Goal: Transaction & Acquisition: Purchase product/service

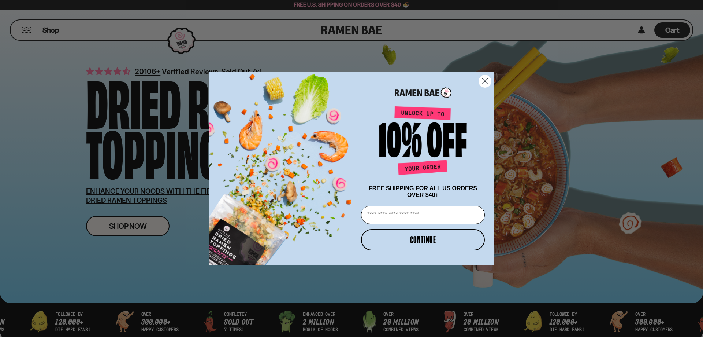
click at [484, 77] on circle "Close dialog" at bounding box center [485, 81] width 12 height 12
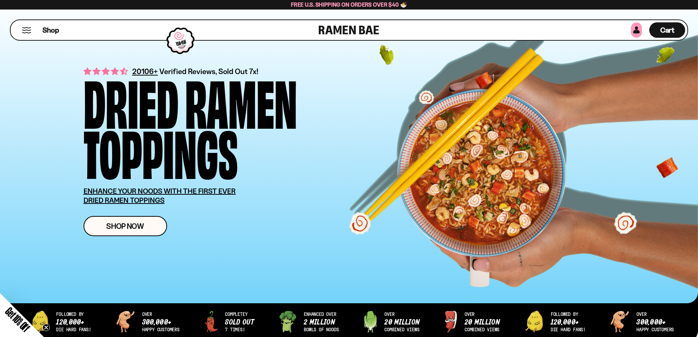
click at [635, 27] on link at bounding box center [636, 29] width 11 height 15
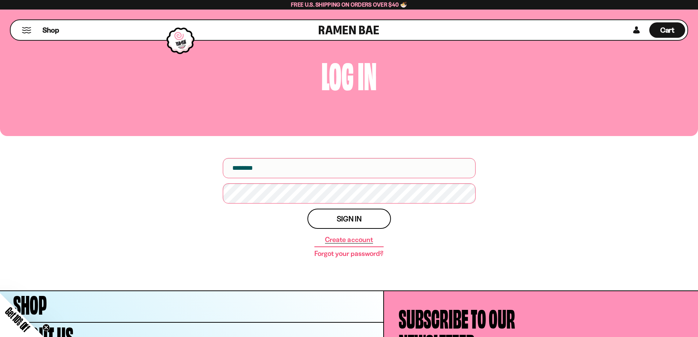
click at [341, 242] on link "Create account" at bounding box center [349, 239] width 48 height 7
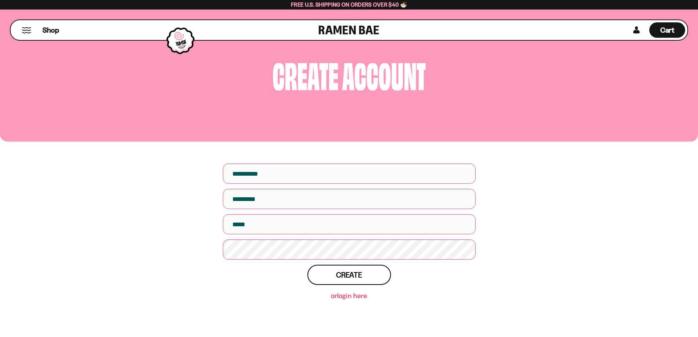
click at [271, 177] on input "First name" at bounding box center [349, 173] width 253 height 20
type input "****"
type input "**********"
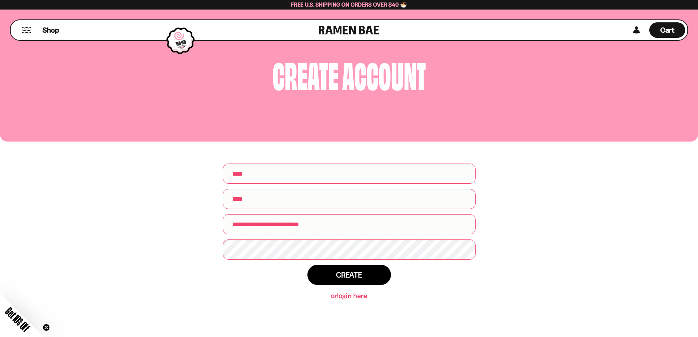
click at [343, 278] on span "Create" at bounding box center [349, 275] width 26 height 8
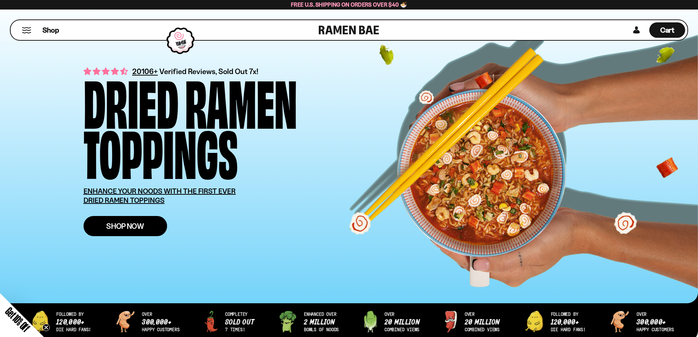
type input "**********"
click at [118, 230] on span "Shop Now" at bounding box center [125, 226] width 38 height 8
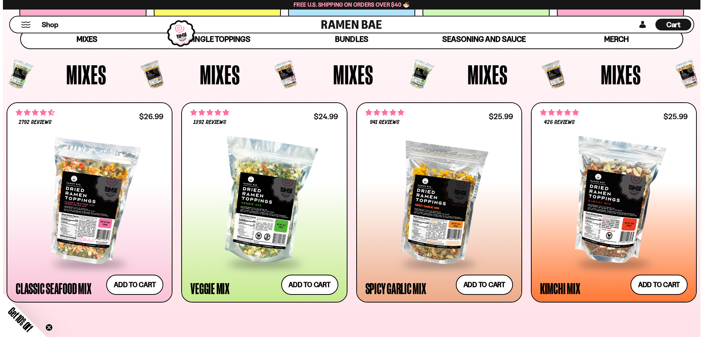
scroll to position [256, 0]
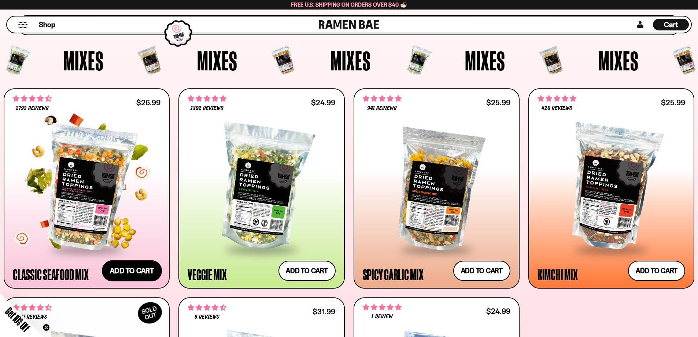
type input "**********"
click at [129, 273] on button "Add to cart Add — Regular price $26.99 Regular price Sale price $26.99 Unit pri…" at bounding box center [132, 270] width 60 height 21
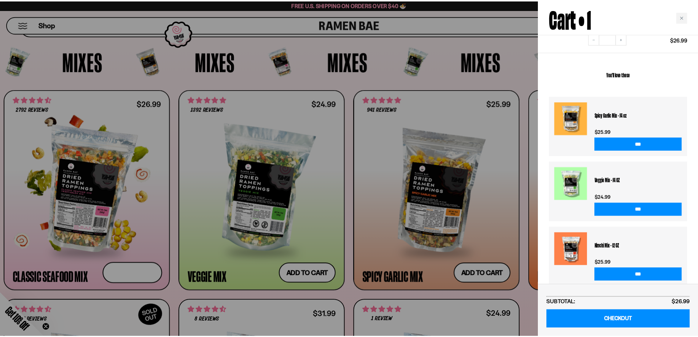
scroll to position [111, 0]
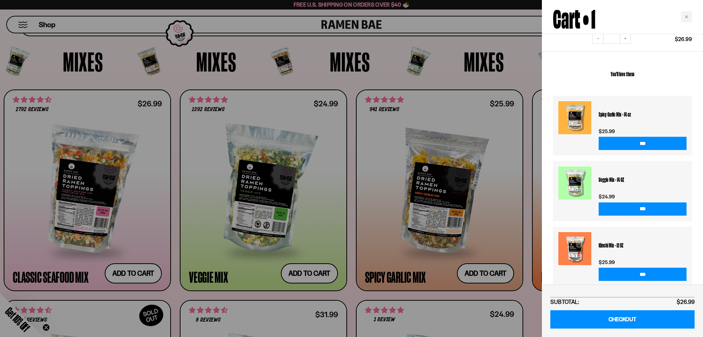
click at [450, 74] on div at bounding box center [351, 168] width 703 height 337
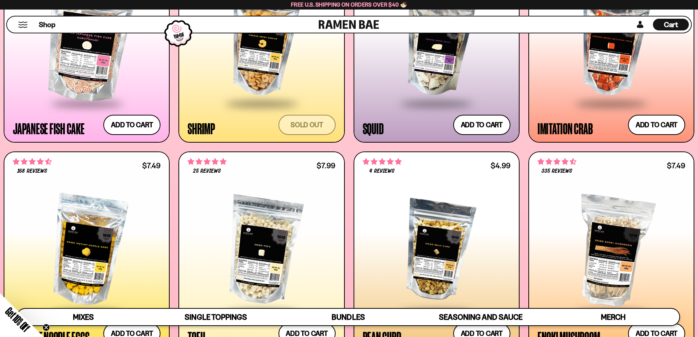
scroll to position [916, 0]
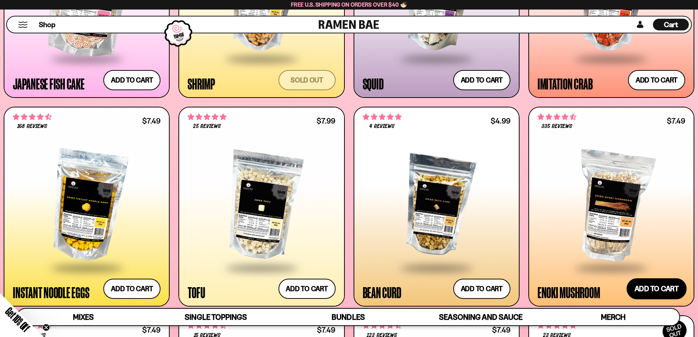
click at [663, 289] on button "Add to cart Add — Regular price $7.49 Regular price Sale price $7.49 Unit price…" at bounding box center [657, 288] width 60 height 21
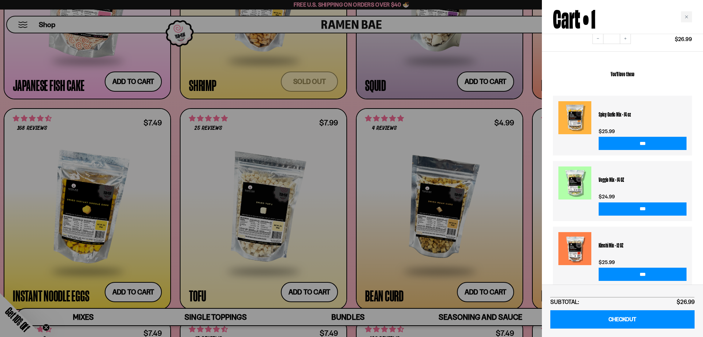
scroll to position [158, 0]
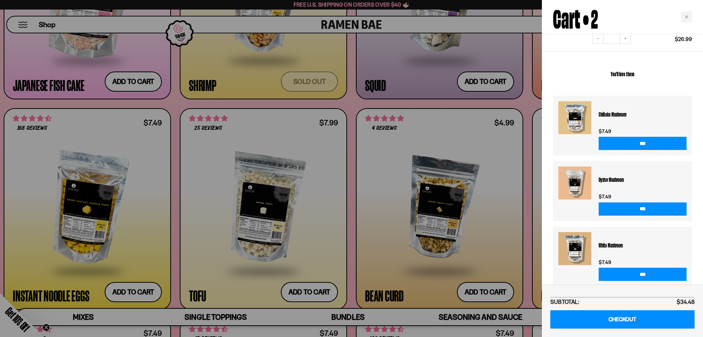
click at [135, 215] on div at bounding box center [351, 168] width 703 height 337
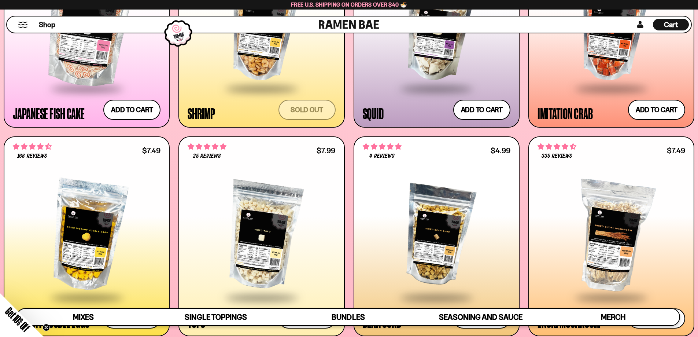
scroll to position [843, 0]
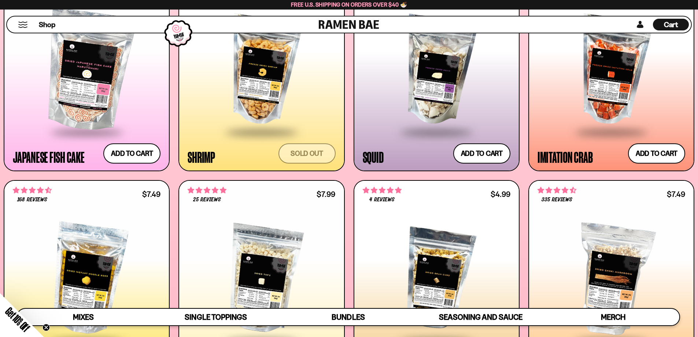
click at [677, 25] on span "Cart" at bounding box center [671, 24] width 14 height 9
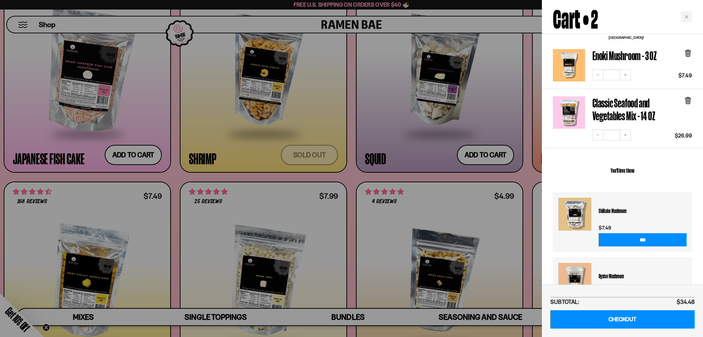
scroll to position [0, 0]
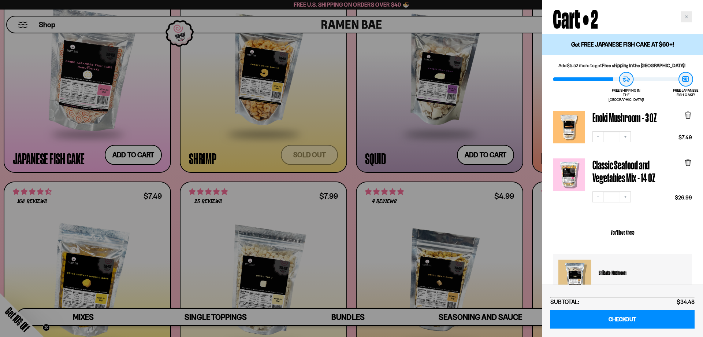
click at [684, 17] on div "Close cart" at bounding box center [686, 16] width 11 height 11
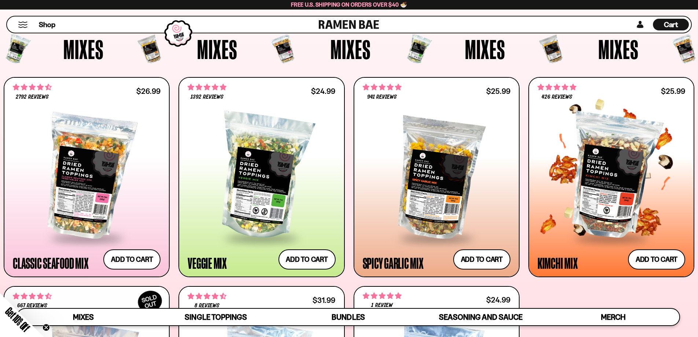
scroll to position [256, 0]
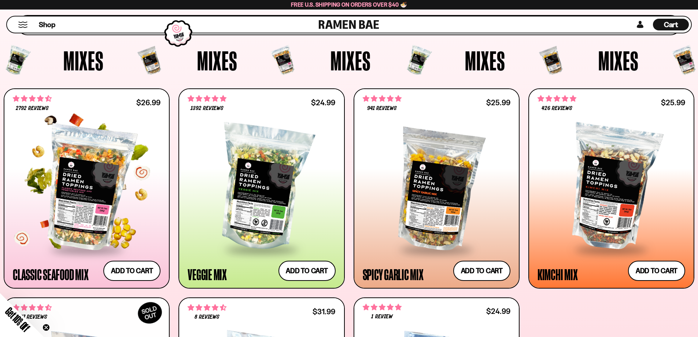
click at [101, 210] on div at bounding box center [87, 187] width 148 height 122
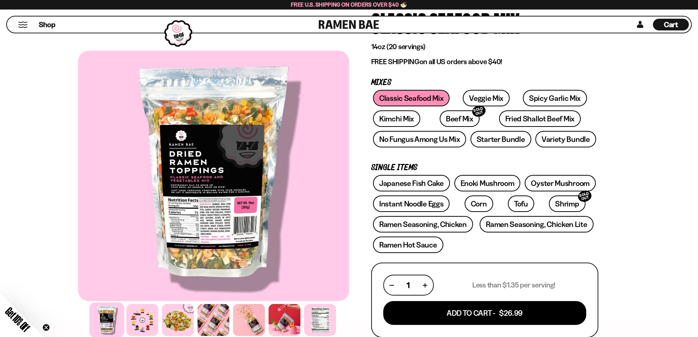
scroll to position [73, 0]
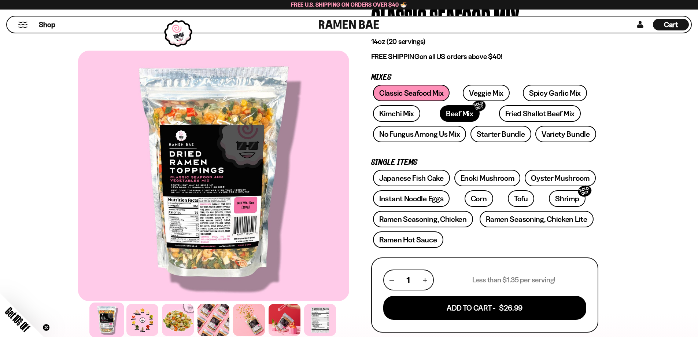
type input "**********"
click at [451, 113] on link "Beef Mix SOLD OUT" at bounding box center [460, 113] width 40 height 16
